Goal: Task Accomplishment & Management: Manage account settings

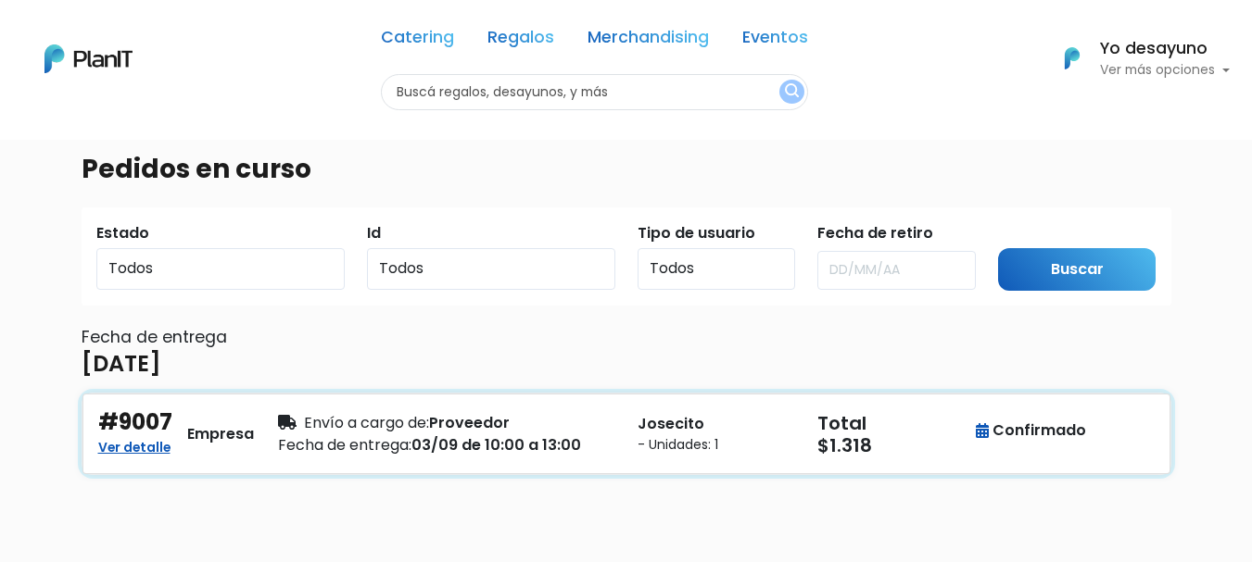
click at [643, 414] on p "Josecito" at bounding box center [716, 424] width 158 height 22
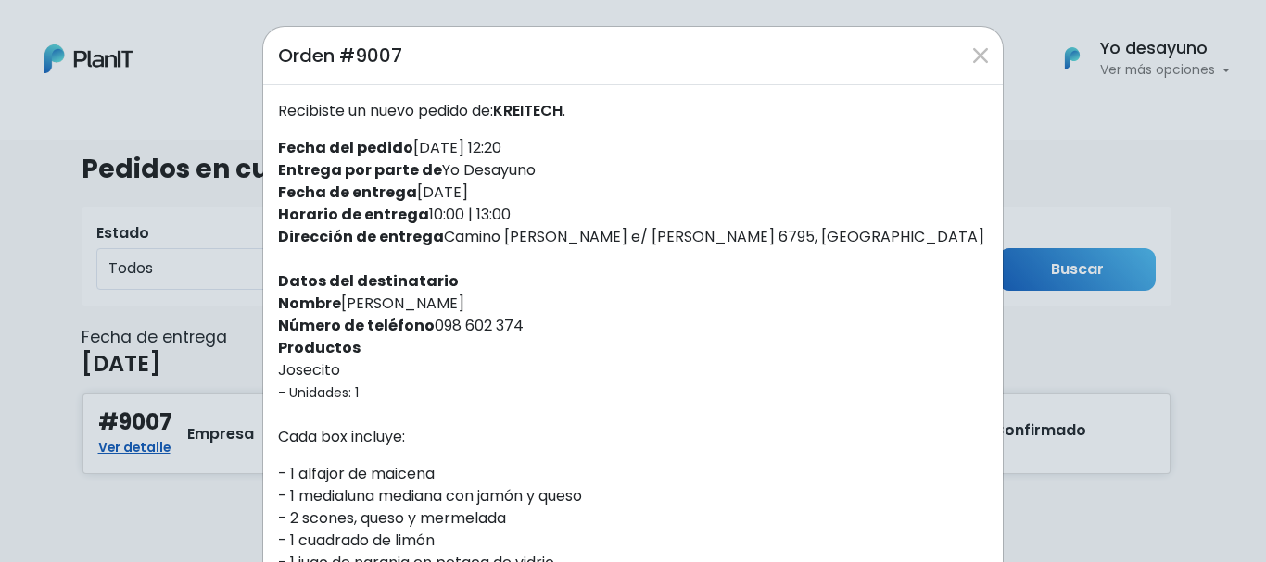
click at [518, 172] on label "Entrega por parte de [PERSON_NAME]" at bounding box center [407, 170] width 258 height 22
click at [1142, 264] on div "Orden #9007 Recibiste un nuevo pedido de: [PERSON_NAME] . Fecha del pedido [DAT…" at bounding box center [633, 281] width 1266 height 562
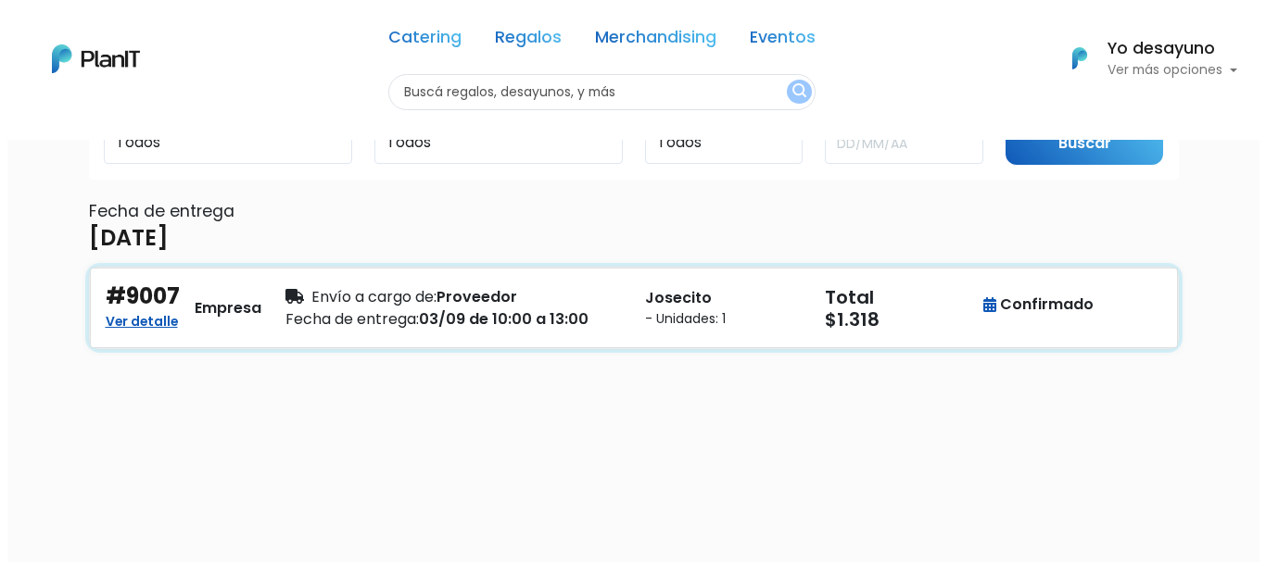
scroll to position [93, 0]
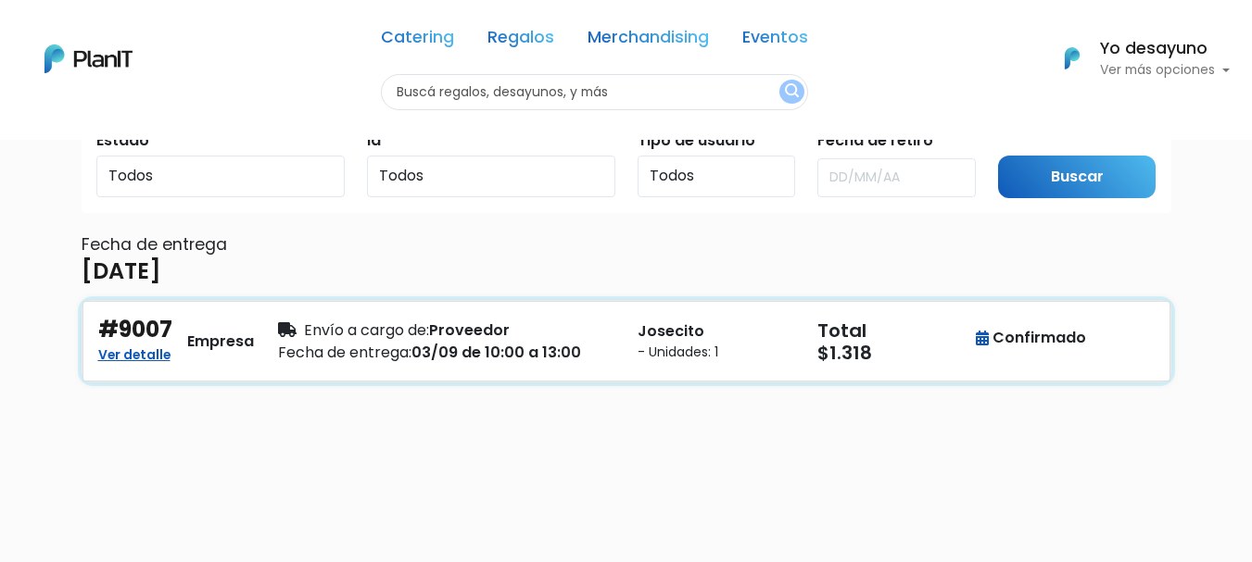
click at [404, 348] on span "Fecha de entrega:" at bounding box center [344, 352] width 133 height 21
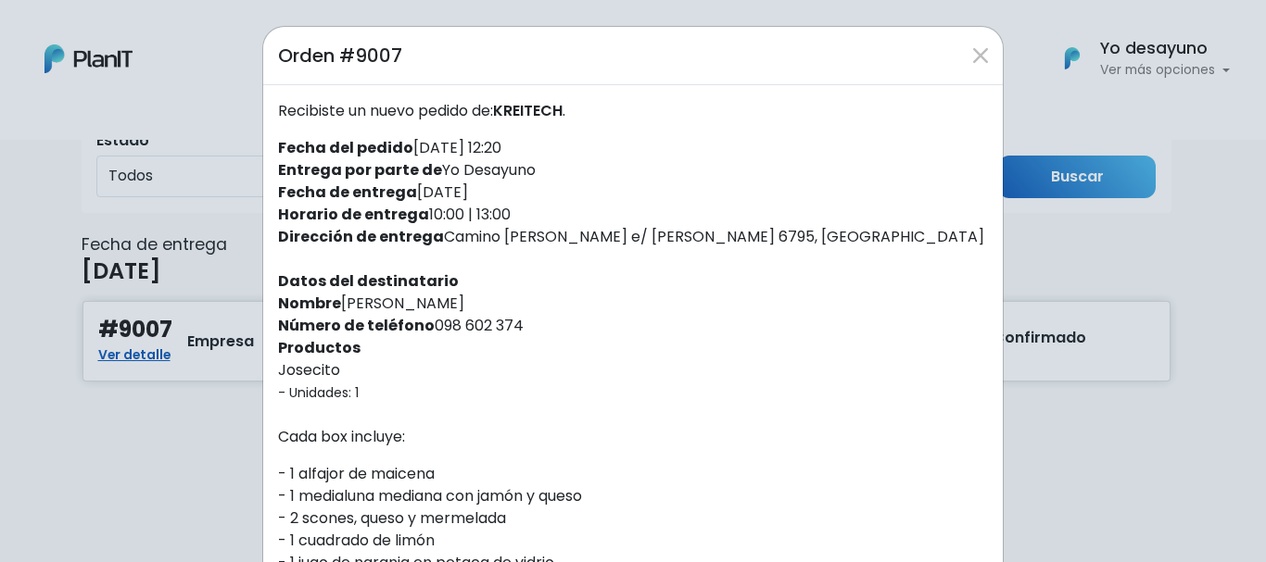
click at [733, 273] on div "Recibiste un nuevo pedido de: [PERSON_NAME] . Fecha del pedido [DATE] 12:20 Ent…" at bounding box center [632, 500] width 739 height 830
click at [970, 52] on button "Close" at bounding box center [980, 56] width 30 height 30
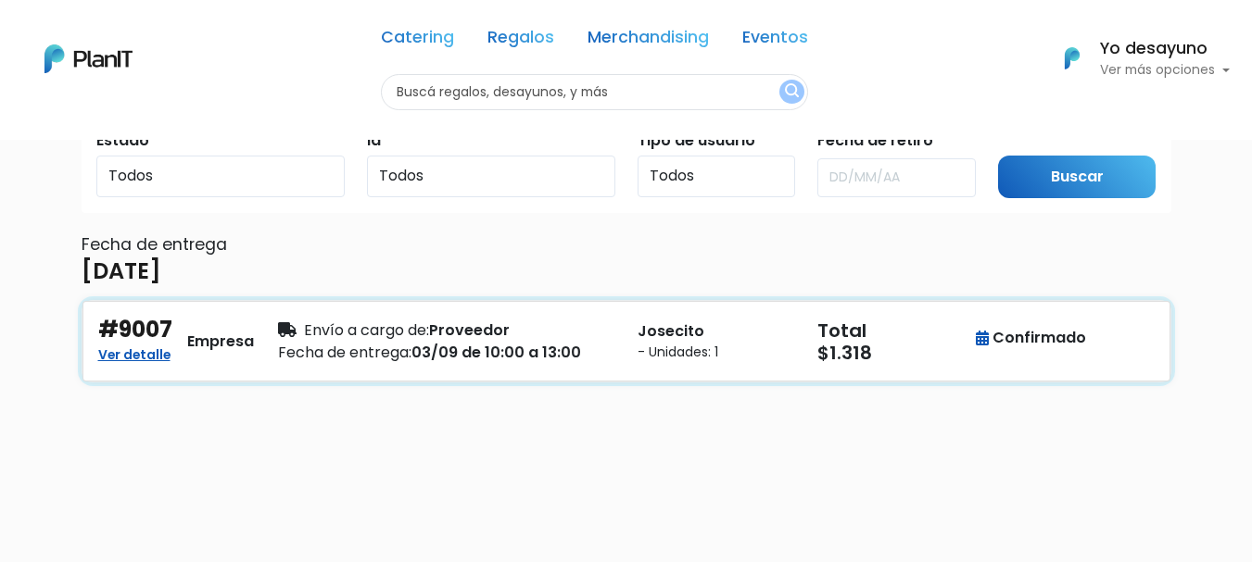
click at [539, 347] on div "Fecha de entrega: 03/09 de 10:00 a 13:00" at bounding box center [446, 353] width 337 height 22
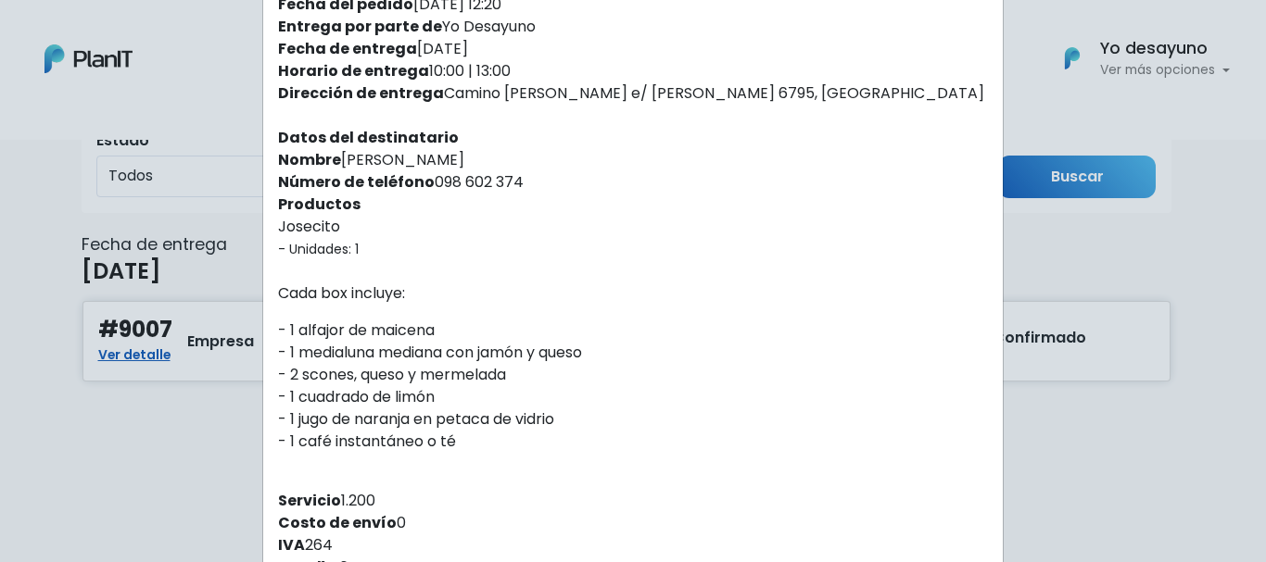
scroll to position [0, 0]
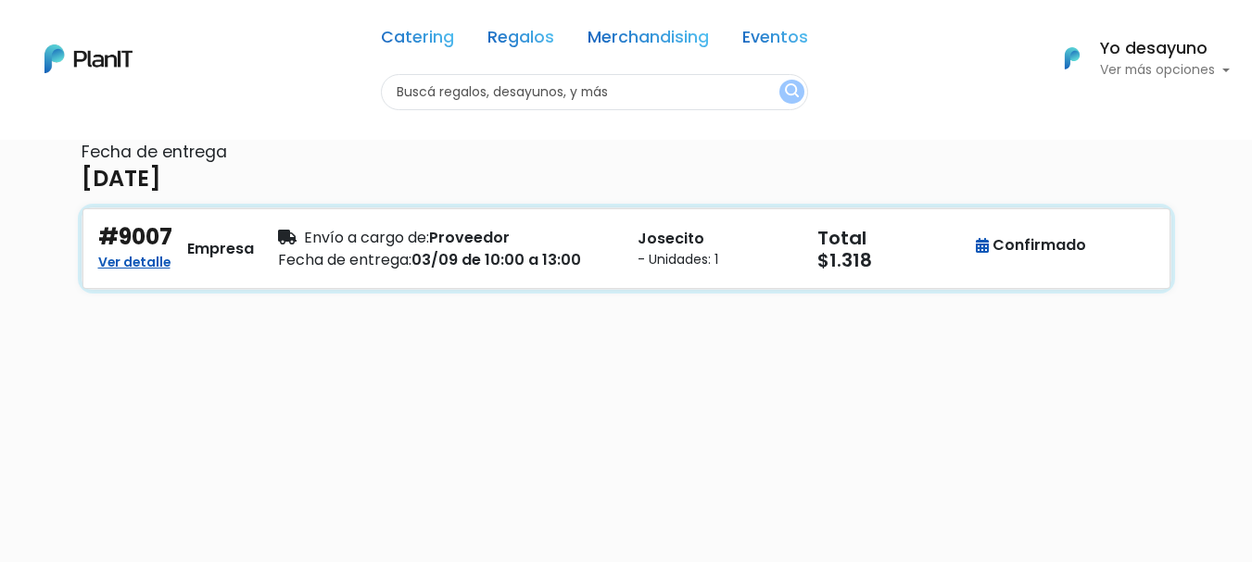
click at [455, 267] on div "Fecha de entrega: 03/09 de 10:00 a 13:00" at bounding box center [446, 260] width 337 height 22
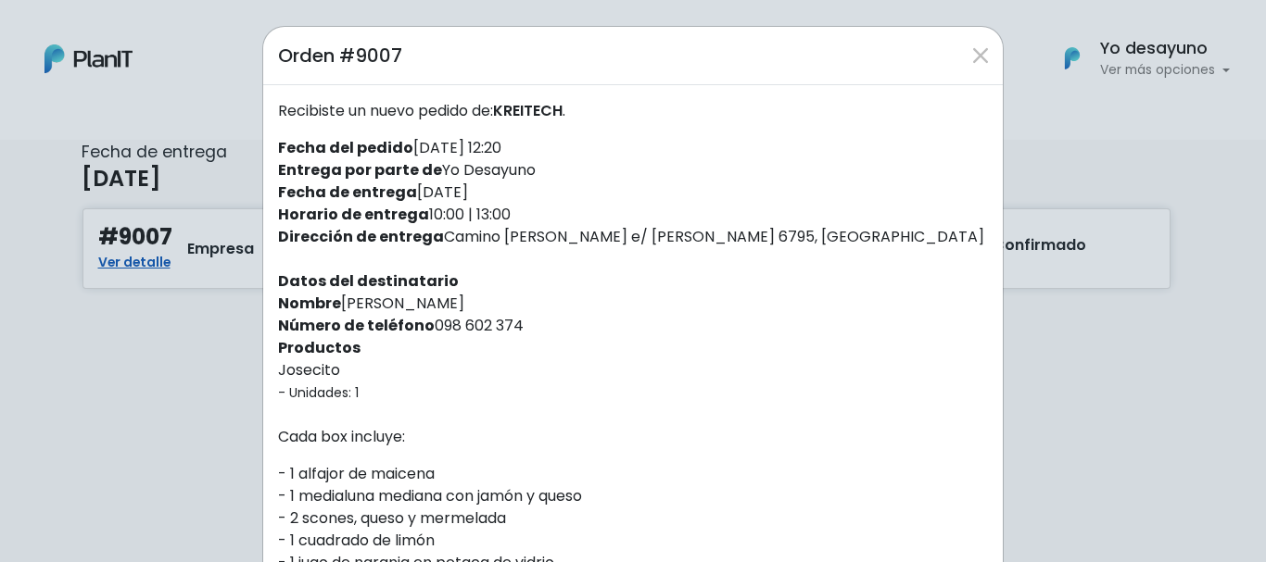
drag, startPoint x: 335, startPoint y: 309, endPoint x: 568, endPoint y: 296, distance: 233.0
click at [568, 296] on div "Recibiste un nuevo pedido de: [PERSON_NAME] . Fecha del pedido [DATE] 12:20 Ent…" at bounding box center [632, 500] width 739 height 830
click at [401, 367] on div "Recibiste un nuevo pedido de: [PERSON_NAME] . Fecha del pedido [DATE] 12:20 Ent…" at bounding box center [632, 500] width 739 height 830
drag, startPoint x: 335, startPoint y: 306, endPoint x: 563, endPoint y: 316, distance: 228.1
click at [563, 316] on div "Recibiste un nuevo pedido de: [PERSON_NAME] . Fecha del pedido [DATE] 12:20 Ent…" at bounding box center [632, 500] width 739 height 830
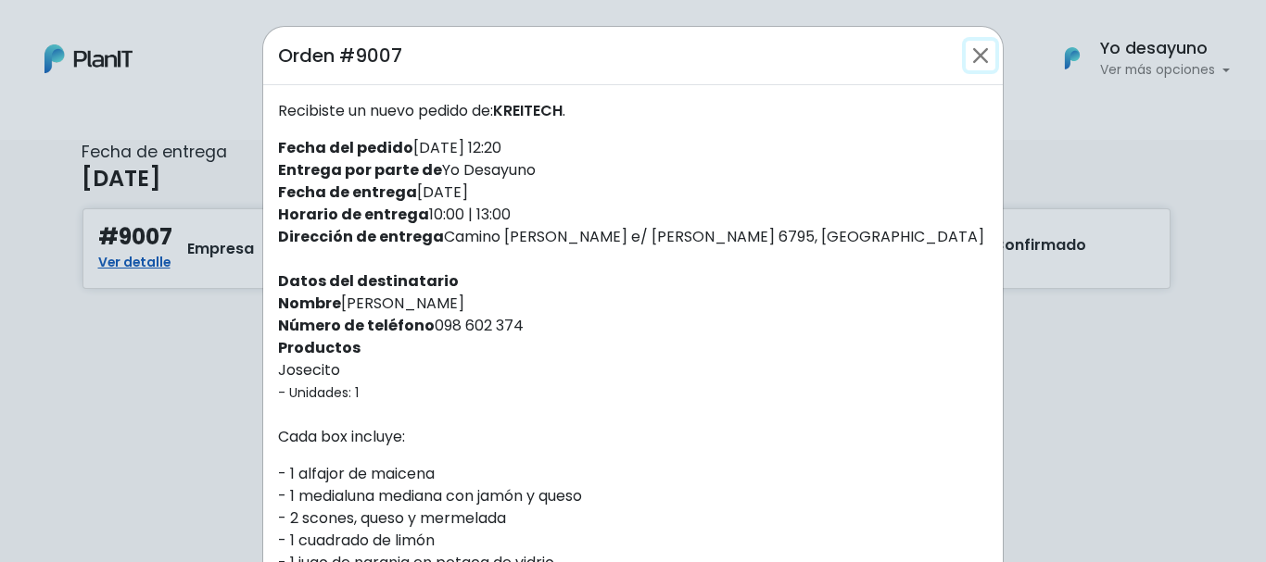
click at [965, 44] on button "Close" at bounding box center [980, 56] width 30 height 30
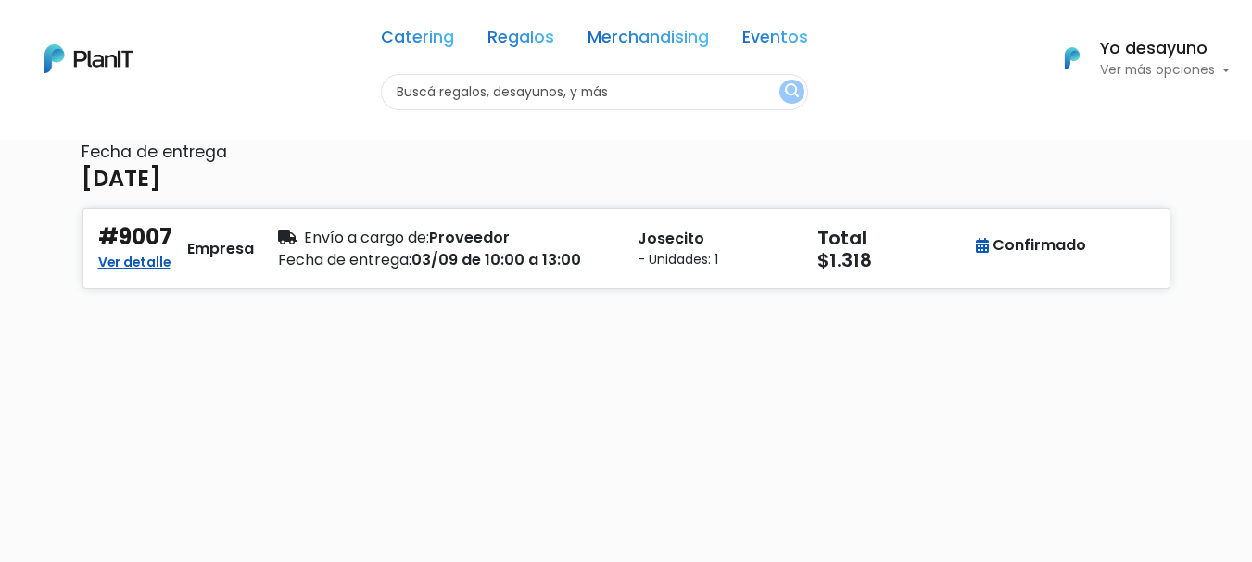
click at [762, 330] on div "Pedidos en curso Estado Todos Pendiente Confirmado Pago Id Todos 9007 Tipo de u…" at bounding box center [626, 235] width 1112 height 562
